Goal: Navigation & Orientation: Find specific page/section

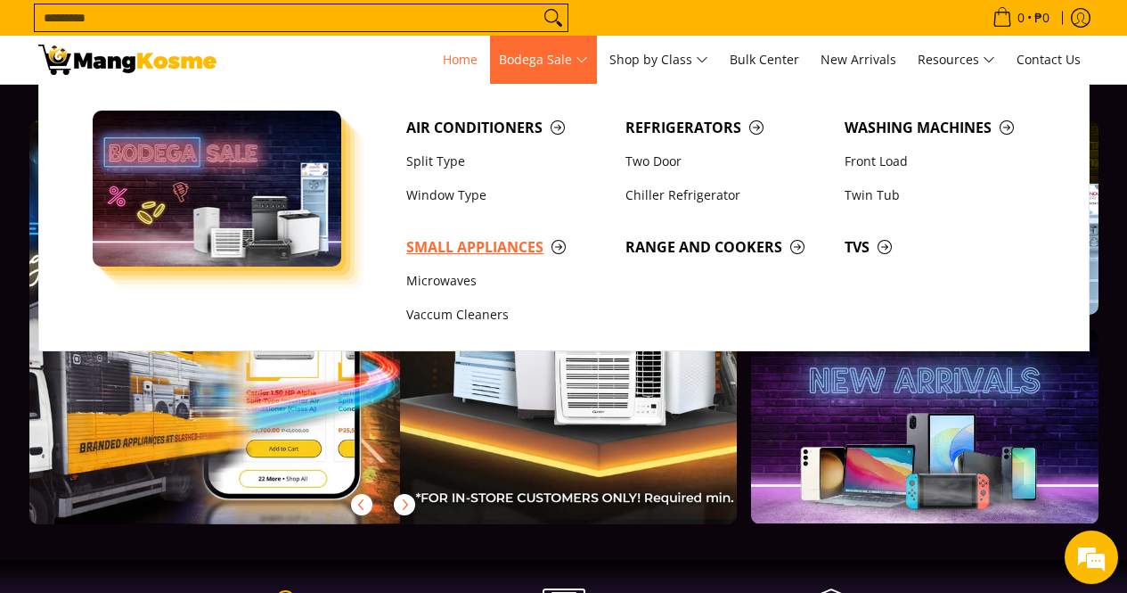
scroll to position [0, 489]
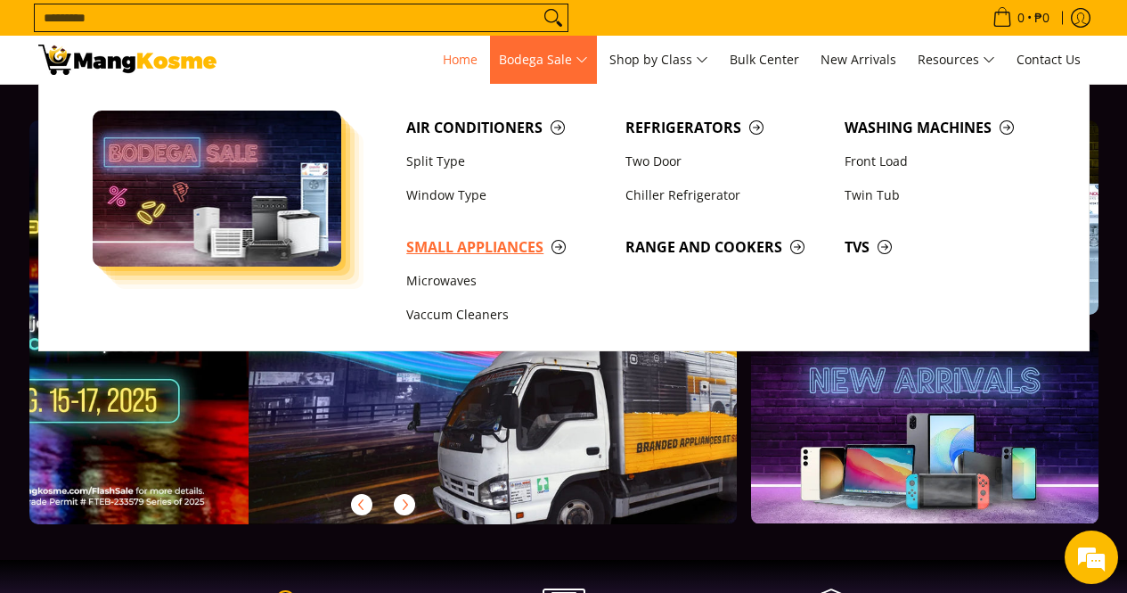
click at [480, 242] on span "Small Appliances" at bounding box center [506, 247] width 201 height 22
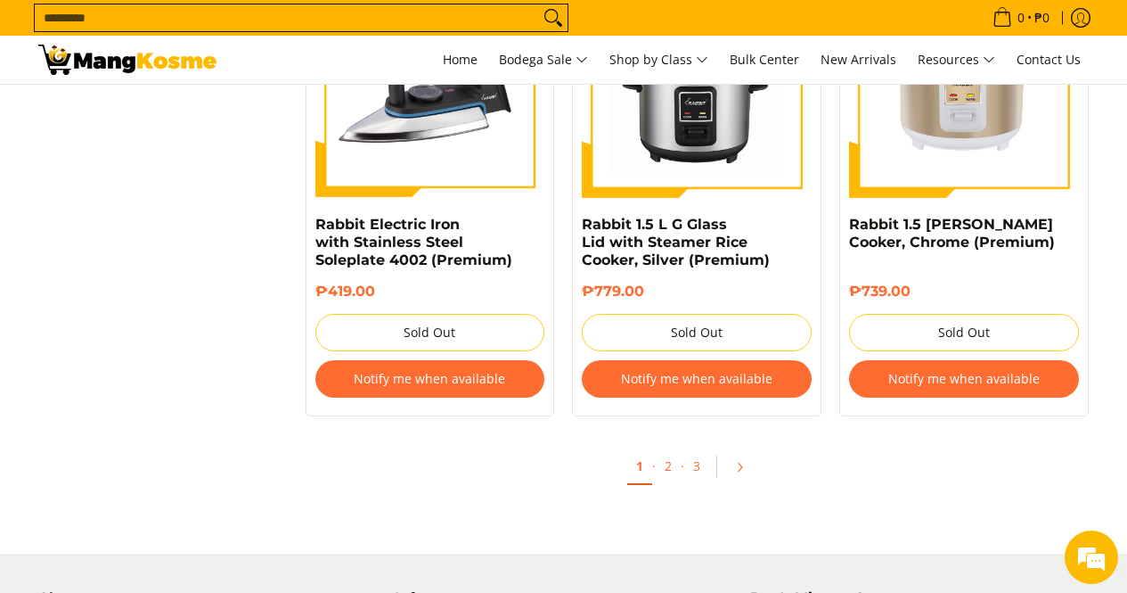
scroll to position [3654, 0]
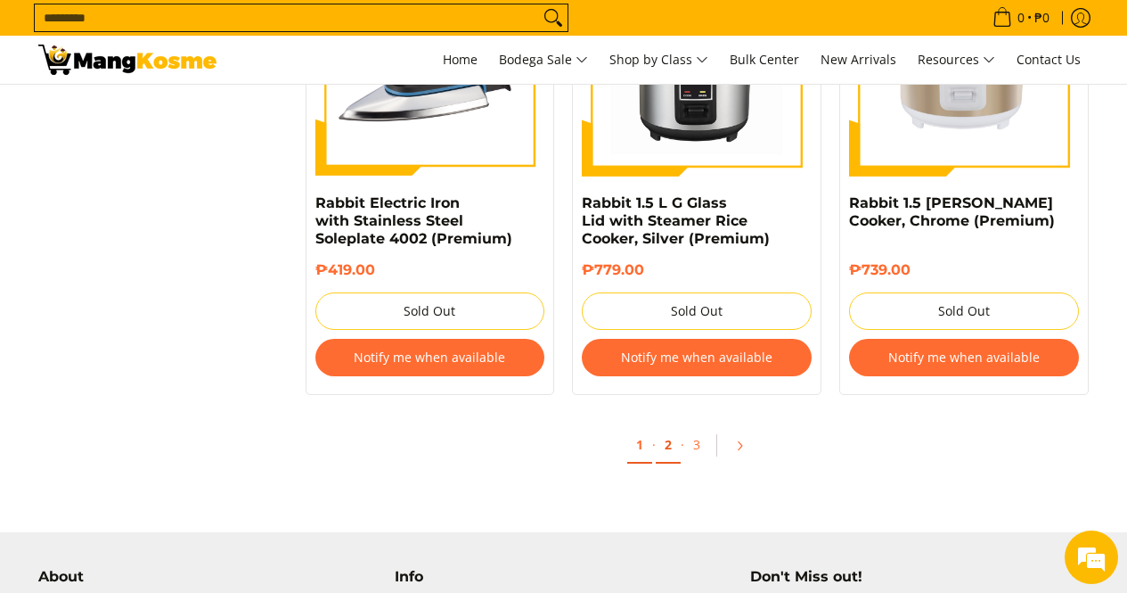
click at [676, 438] on link "2" at bounding box center [668, 445] width 25 height 37
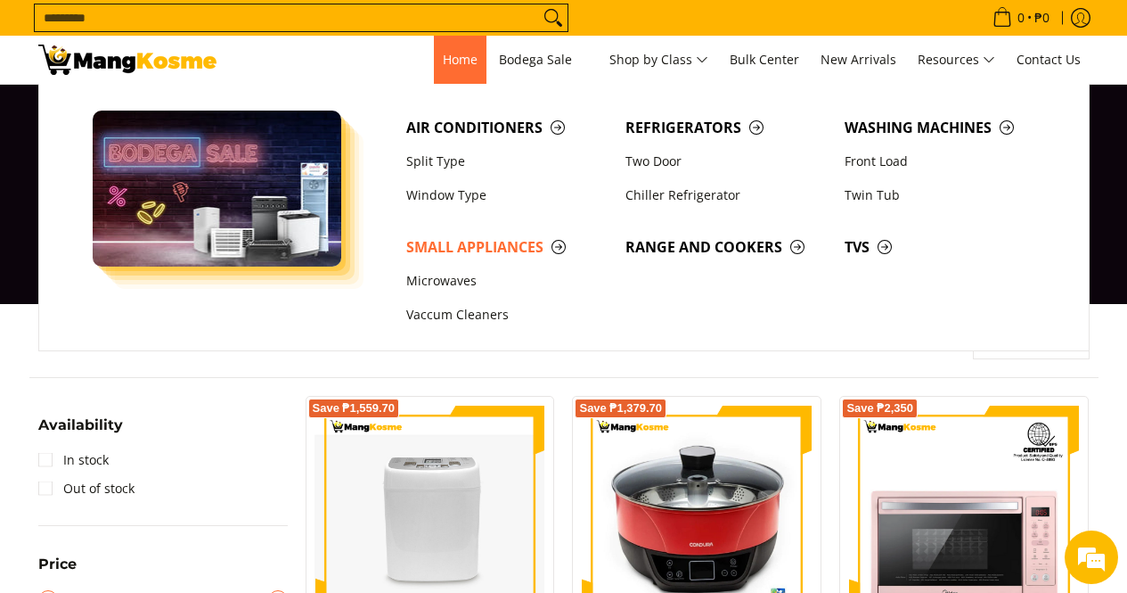
click at [477, 55] on link "Home" at bounding box center [460, 60] width 53 height 48
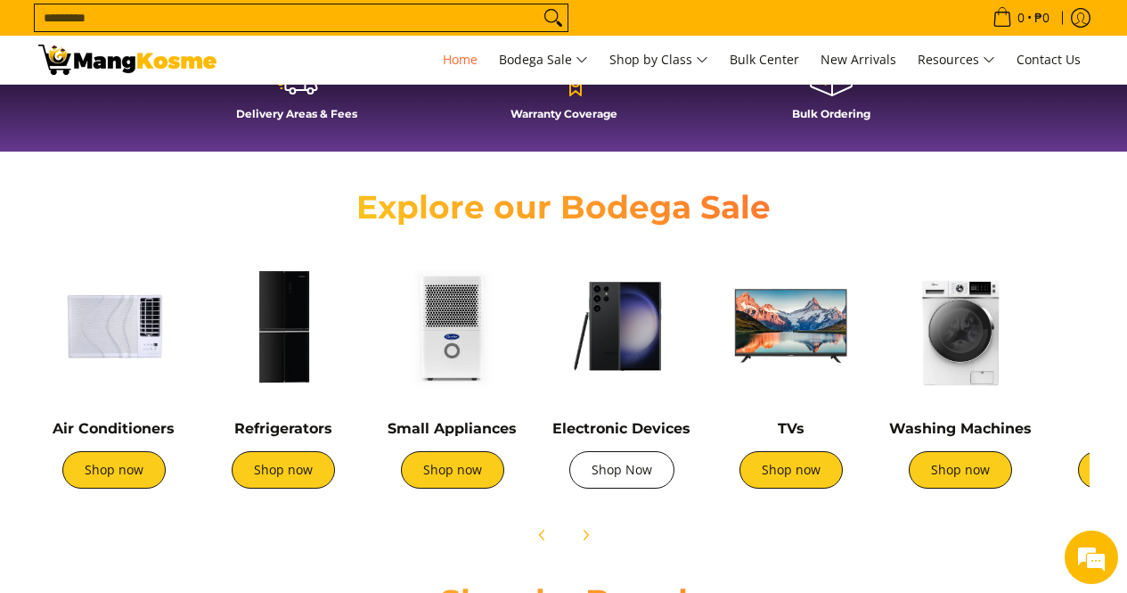
scroll to position [0, 708]
click at [611, 348] on img at bounding box center [622, 326] width 152 height 152
